Goal: Transaction & Acquisition: Purchase product/service

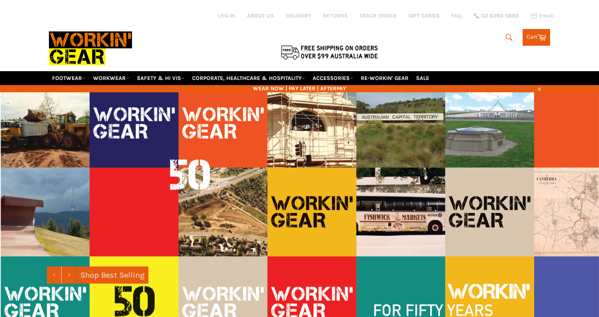
drag, startPoint x: 506, startPoint y: 35, endPoint x: 461, endPoint y: 33, distance: 44.2
click at [504, 35] on icon "submit" at bounding box center [508, 37] width 9 height 9
click at [447, 37] on input "Search" at bounding box center [469, 37] width 99 height 15
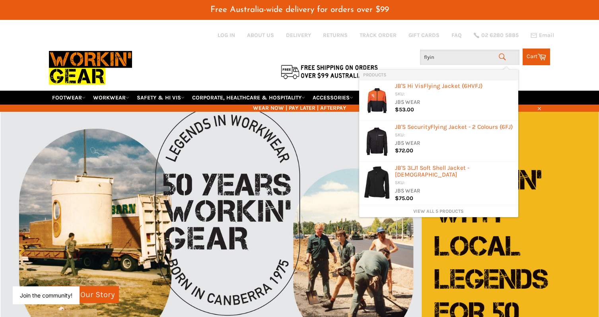
type input "flying"
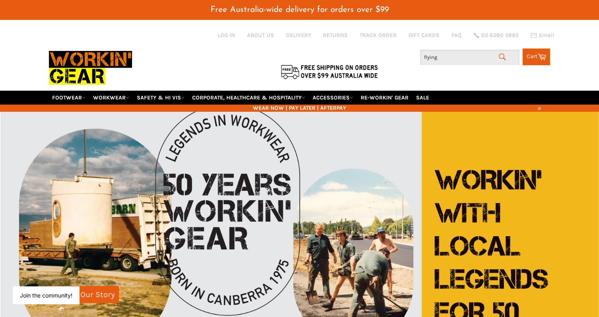
click at [454, 58] on input "flying" at bounding box center [469, 57] width 99 height 15
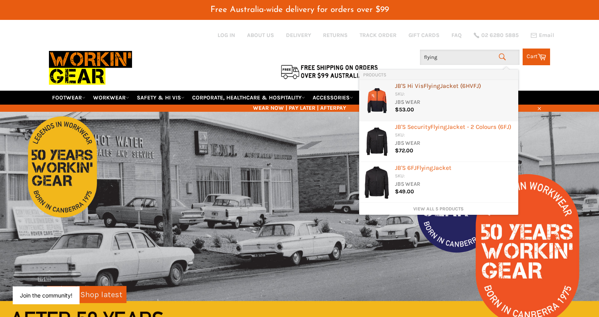
drag, startPoint x: 443, startPoint y: 81, endPoint x: 443, endPoint y: 95, distance: 13.9
click at [443, 95] on li "JB'S Hi Vis Flying Jacket (6HVFJ) SKU: JBS WEAR $53.00" at bounding box center [438, 100] width 159 height 41
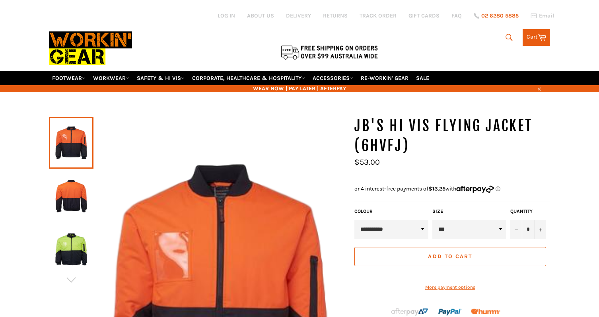
click at [507, 33] on div "Site navigation Log in ABOUT US DELIVERY RETURNS TRACK ORDER GIFT CARDS FAQ 02 …" at bounding box center [299, 35] width 501 height 71
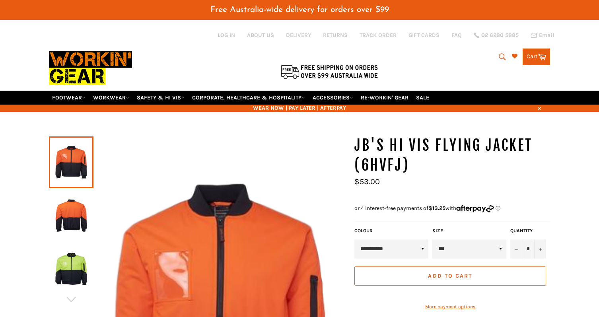
click at [500, 55] on icon "submit" at bounding box center [502, 56] width 9 height 9
click at [436, 60] on input "Search" at bounding box center [469, 57] width 99 height 15
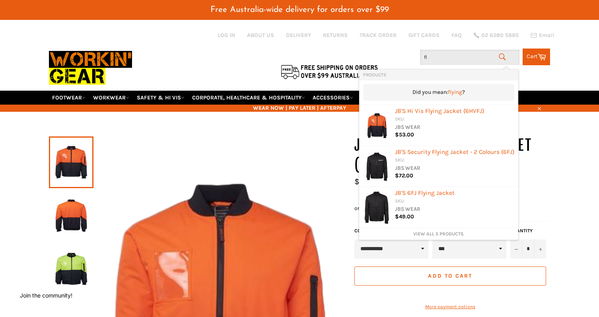
type input "f"
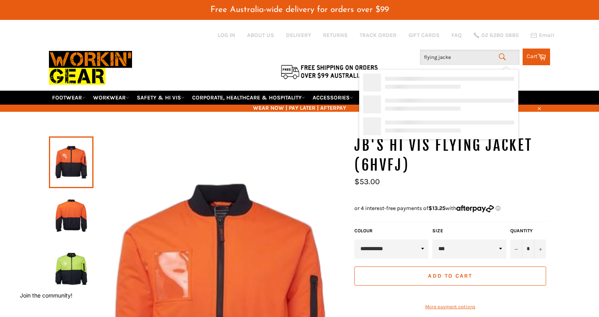
type input "flying jacket"
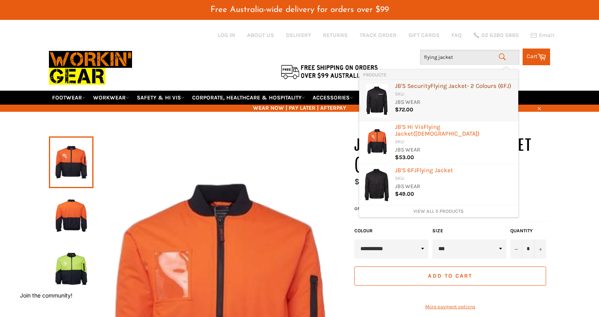
click at [450, 98] on div "SKU:" at bounding box center [454, 95] width 119 height 8
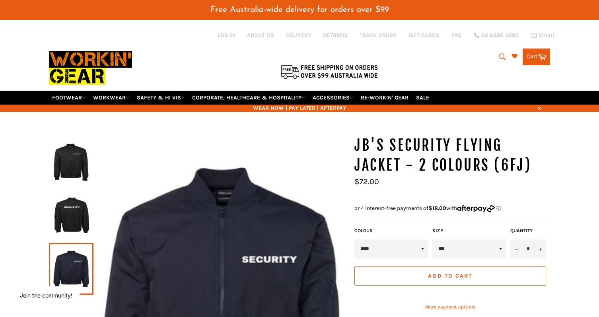
click at [500, 56] on icon "submit" at bounding box center [502, 56] width 9 height 9
click at [446, 57] on input "Search" at bounding box center [469, 57] width 99 height 15
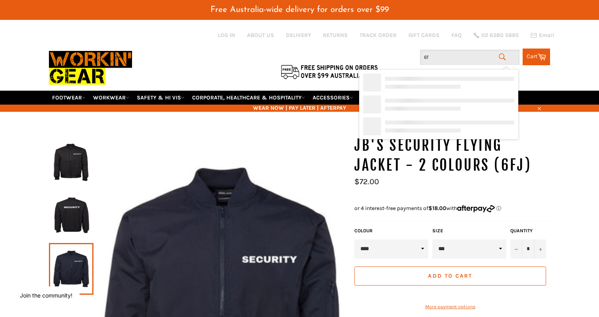
type input "6fj"
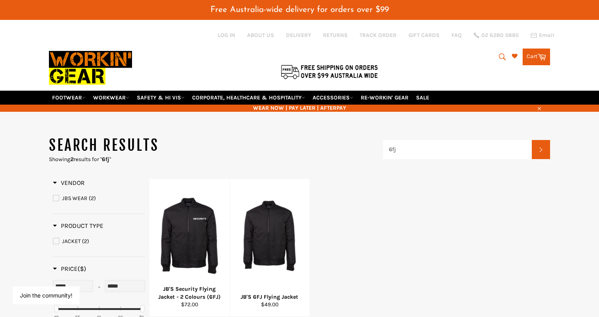
click at [496, 54] on button "Search" at bounding box center [501, 56] width 18 height 17
type input "6fj3"
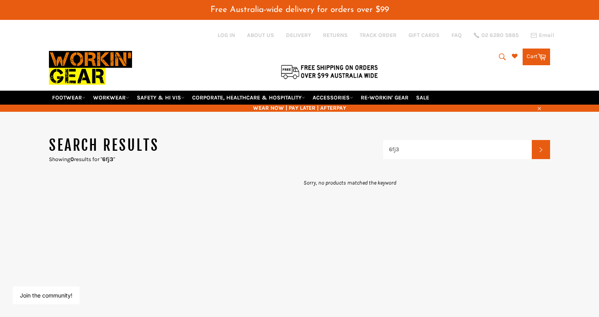
click at [500, 57] on icon "submit" at bounding box center [502, 56] width 9 height 9
click at [434, 145] on input "6fj3" at bounding box center [457, 149] width 149 height 19
drag, startPoint x: 401, startPoint y: 151, endPoint x: 347, endPoint y: 151, distance: 54.5
click at [347, 151] on header "Search results Showing 0 results for " 6fj3 " 6fj3 Search" at bounding box center [299, 149] width 501 height 27
type input "3lj"
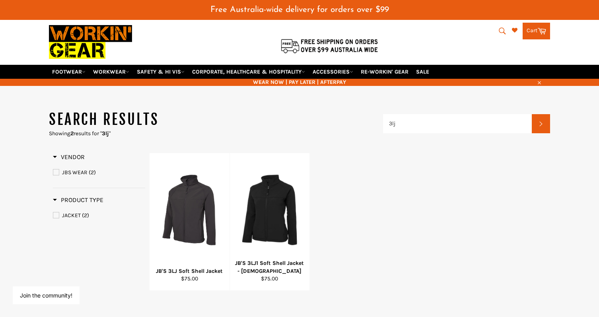
scroll to position [40, 0]
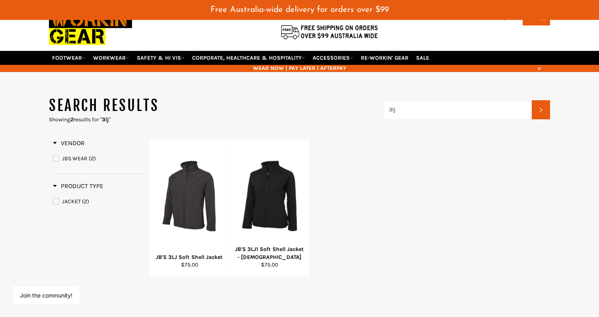
drag, startPoint x: 415, startPoint y: 111, endPoint x: 373, endPoint y: 111, distance: 41.7
click at [373, 111] on header "Search results Showing 2 results for " 3lj " 3lj Search" at bounding box center [299, 109] width 501 height 27
type input "epaulette"
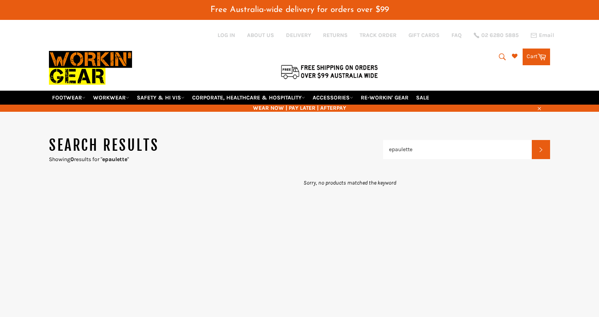
click at [430, 159] on div "epaulette Search" at bounding box center [466, 149] width 167 height 27
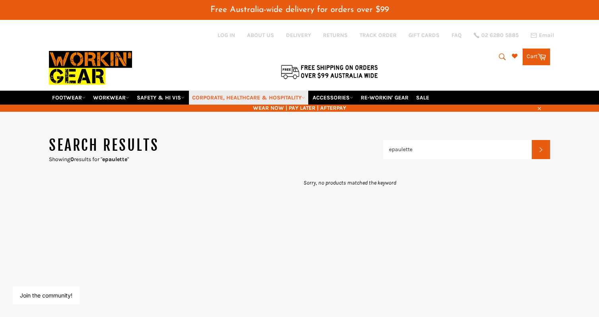
click at [237, 97] on link "CORPORATE, HEALTHCARE & HOSPITALITY" at bounding box center [248, 98] width 119 height 14
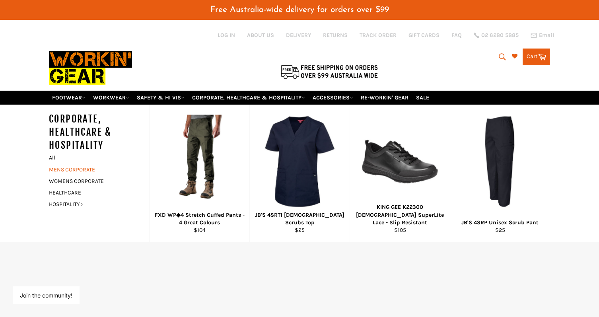
click at [93, 167] on link "MENS CORPORATE" at bounding box center [93, 170] width 96 height 12
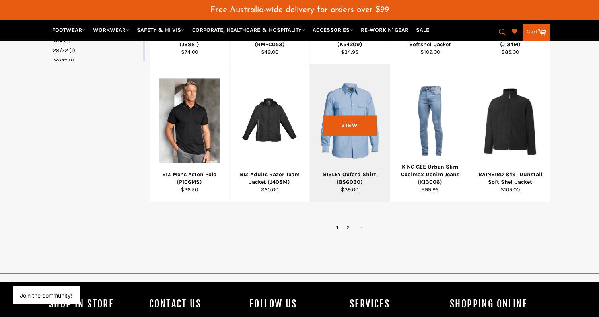
scroll to position [556, 0]
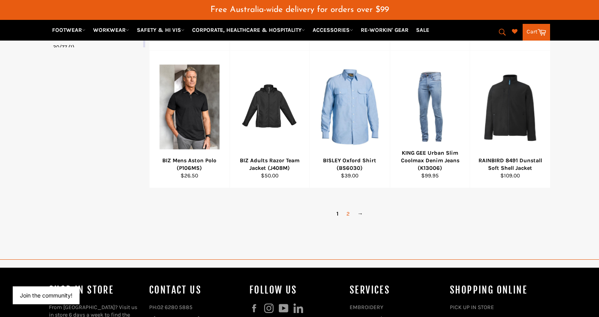
click at [349, 212] on link "2" at bounding box center [347, 214] width 11 height 12
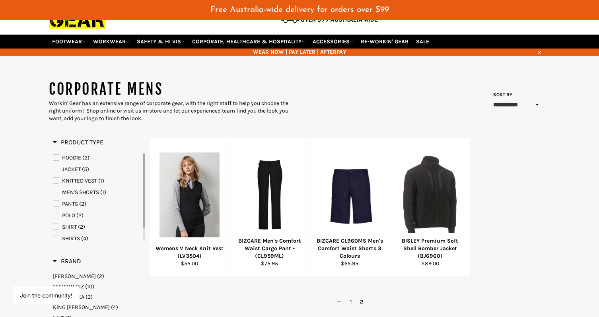
scroll to position [55, 0]
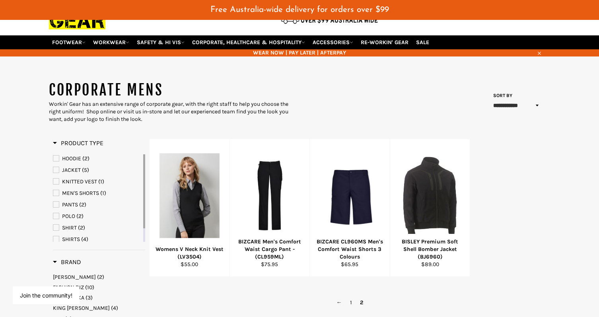
click at [69, 227] on span "SHIRT" at bounding box center [69, 227] width 15 height 7
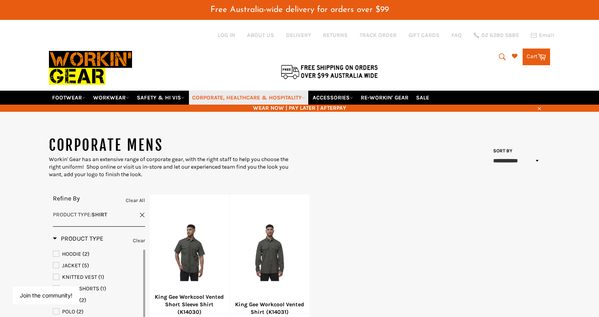
click at [271, 99] on link "CORPORATE, HEALTHCARE & HOSPITALITY" at bounding box center [248, 98] width 119 height 14
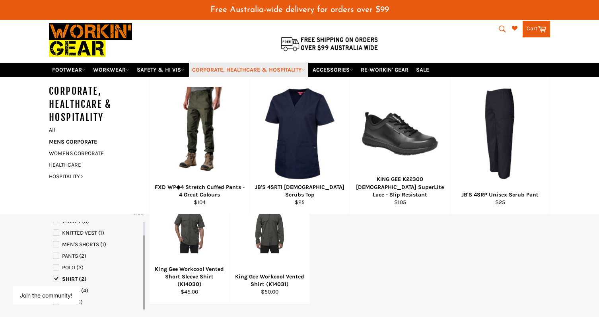
scroll to position [40, 0]
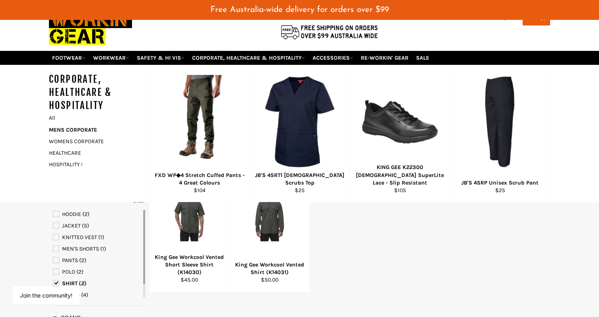
click at [77, 226] on span "JACKET" at bounding box center [71, 225] width 19 height 7
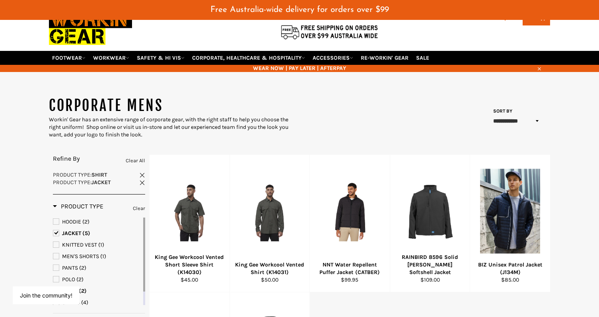
click at [88, 245] on span "KNITTED VEST" at bounding box center [79, 244] width 35 height 7
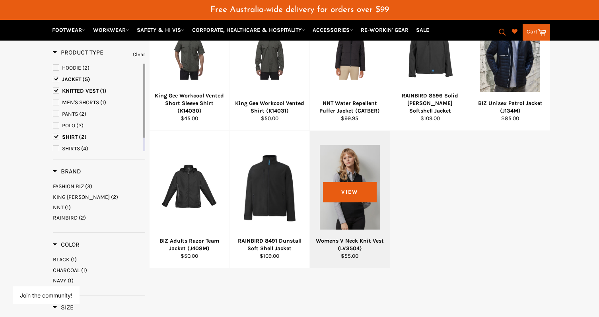
scroll to position [199, 0]
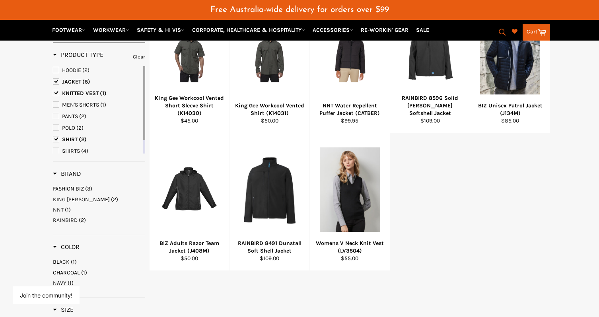
click at [494, 34] on button "Search" at bounding box center [501, 32] width 18 height 17
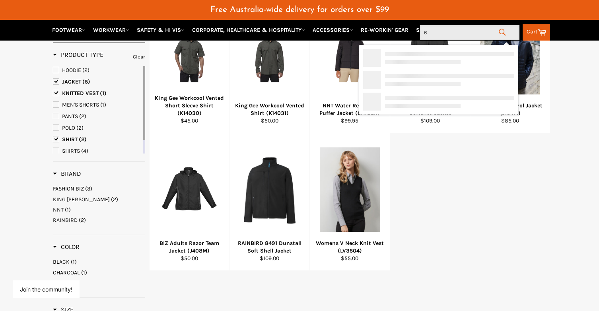
type input "6e"
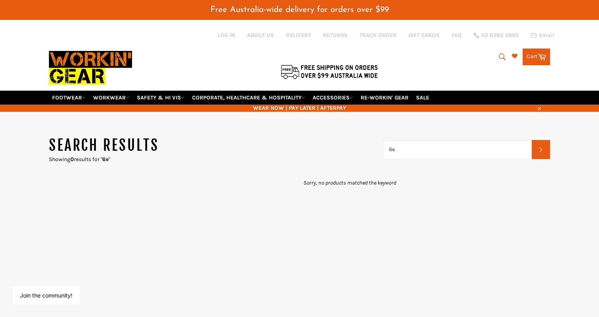
click at [405, 152] on input "6e" at bounding box center [457, 149] width 149 height 19
drag, startPoint x: 382, startPoint y: 151, endPoint x: 373, endPoint y: 151, distance: 9.5
click at [373, 151] on header "Search results Showing 0 results for " 6e " 6e Search" at bounding box center [299, 149] width 501 height 27
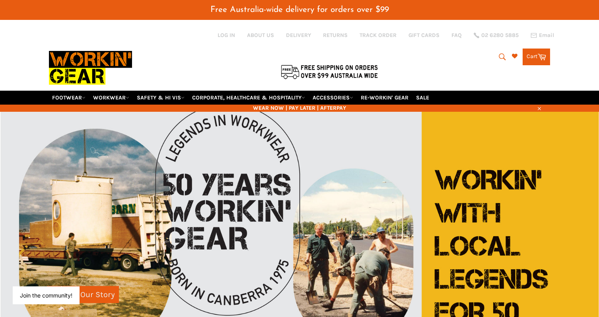
click at [499, 56] on icon "submit" at bounding box center [502, 56] width 9 height 9
type input "3"
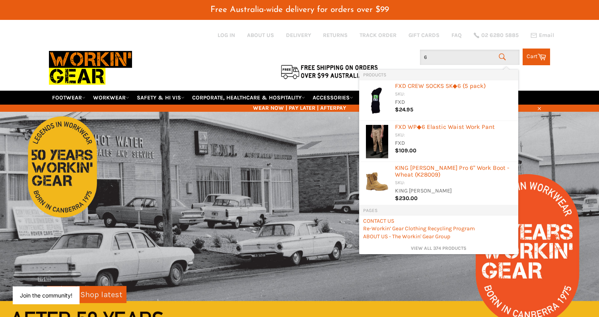
type input "6e"
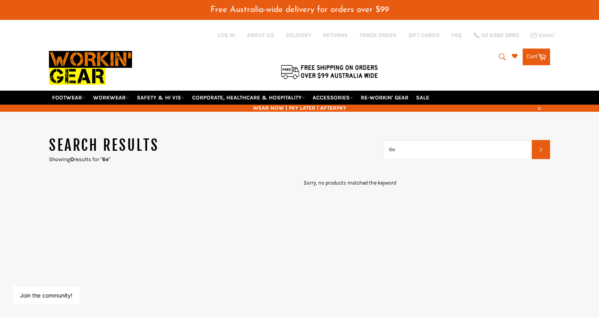
drag, startPoint x: 412, startPoint y: 154, endPoint x: 366, endPoint y: 154, distance: 46.1
click at [366, 154] on header "Search results Showing 0 results for " 6e " 6e Search" at bounding box center [299, 149] width 501 height 27
